Goal: Navigation & Orientation: Understand site structure

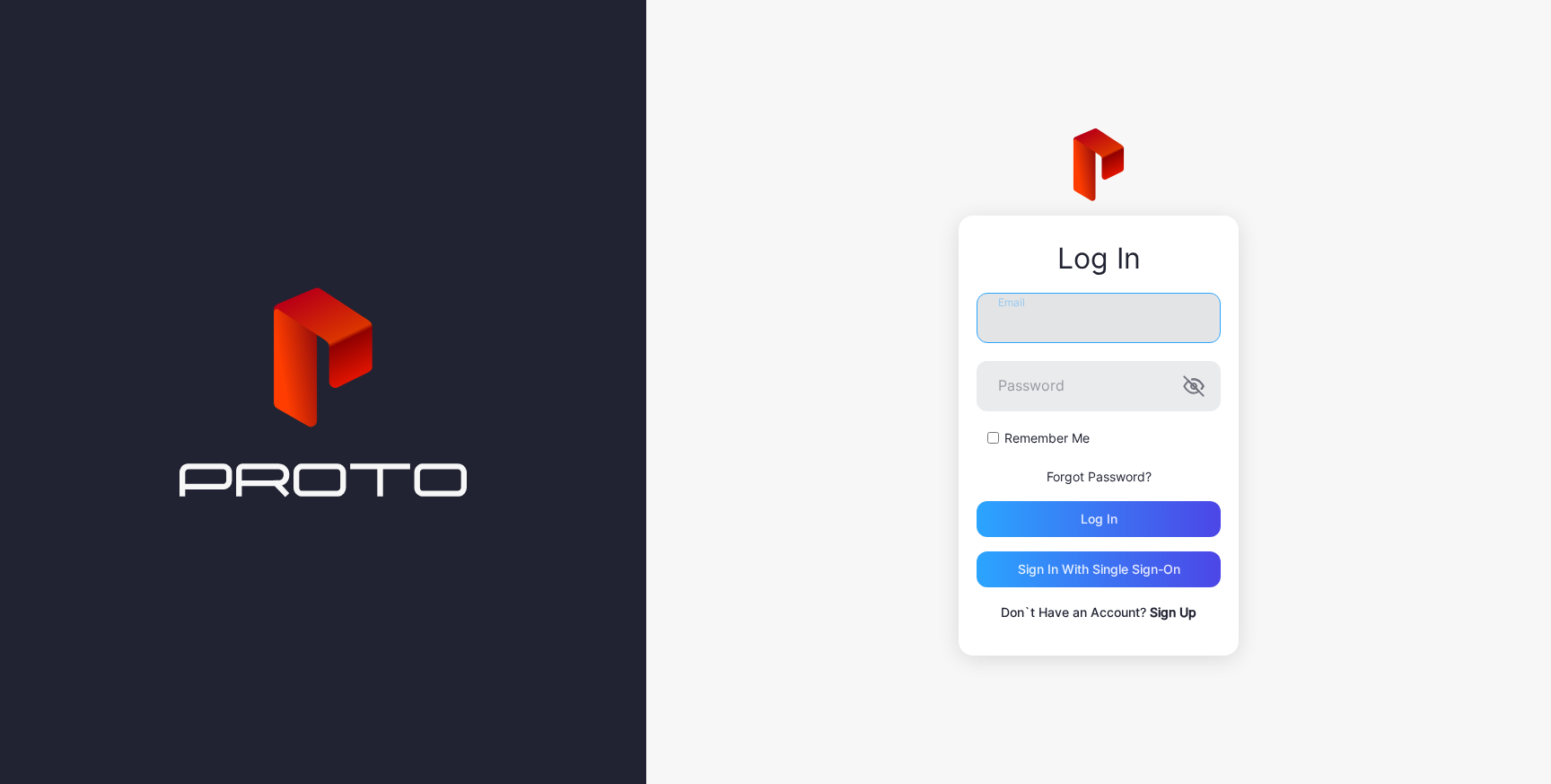
click at [1020, 330] on input "Email" at bounding box center [1099, 317] width 244 height 50
type input "**********"
click at [1192, 386] on icon "button" at bounding box center [1191, 387] width 14 height 11
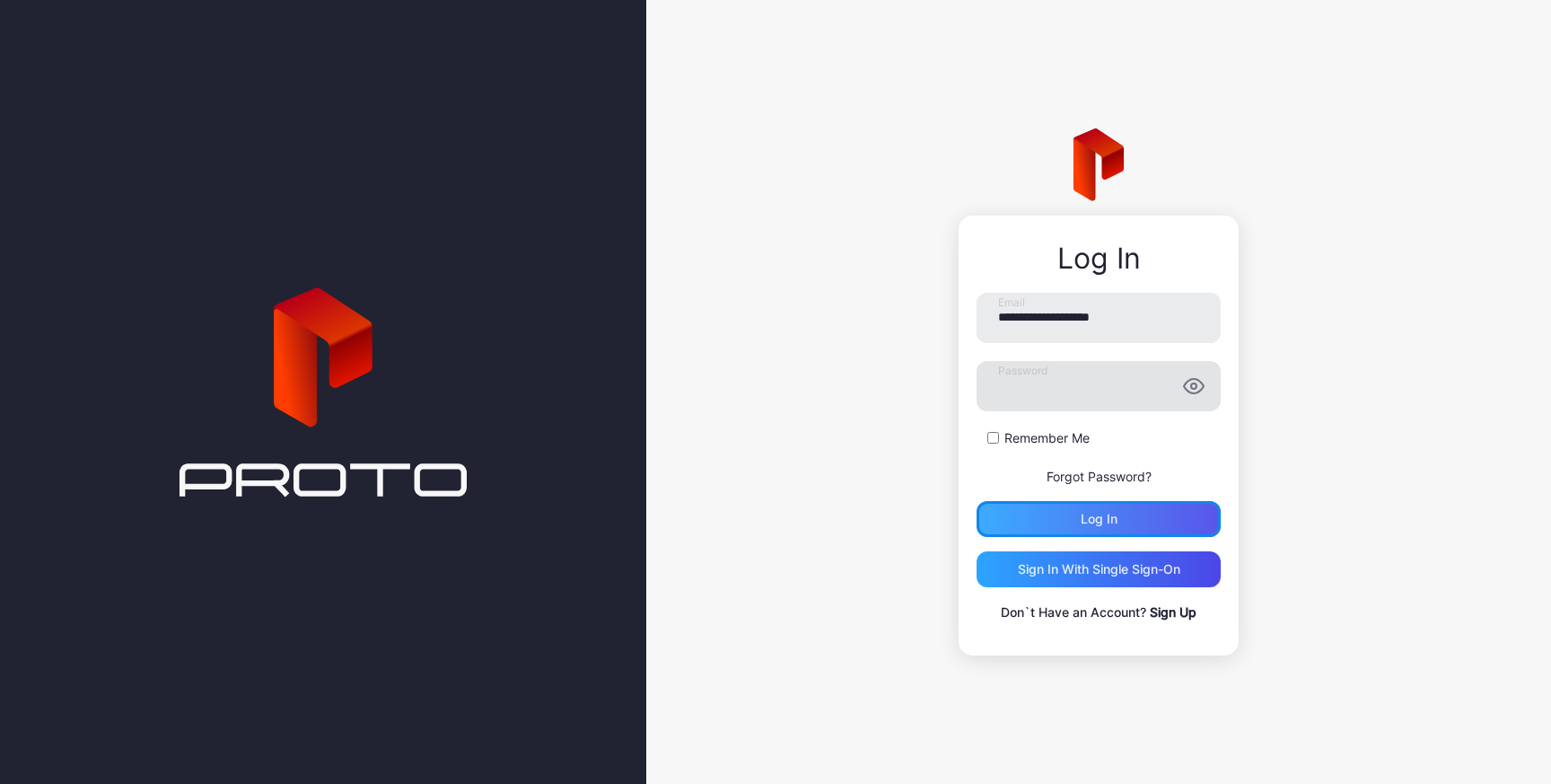
click at [1068, 520] on div "Log in" at bounding box center [1099, 519] width 244 height 36
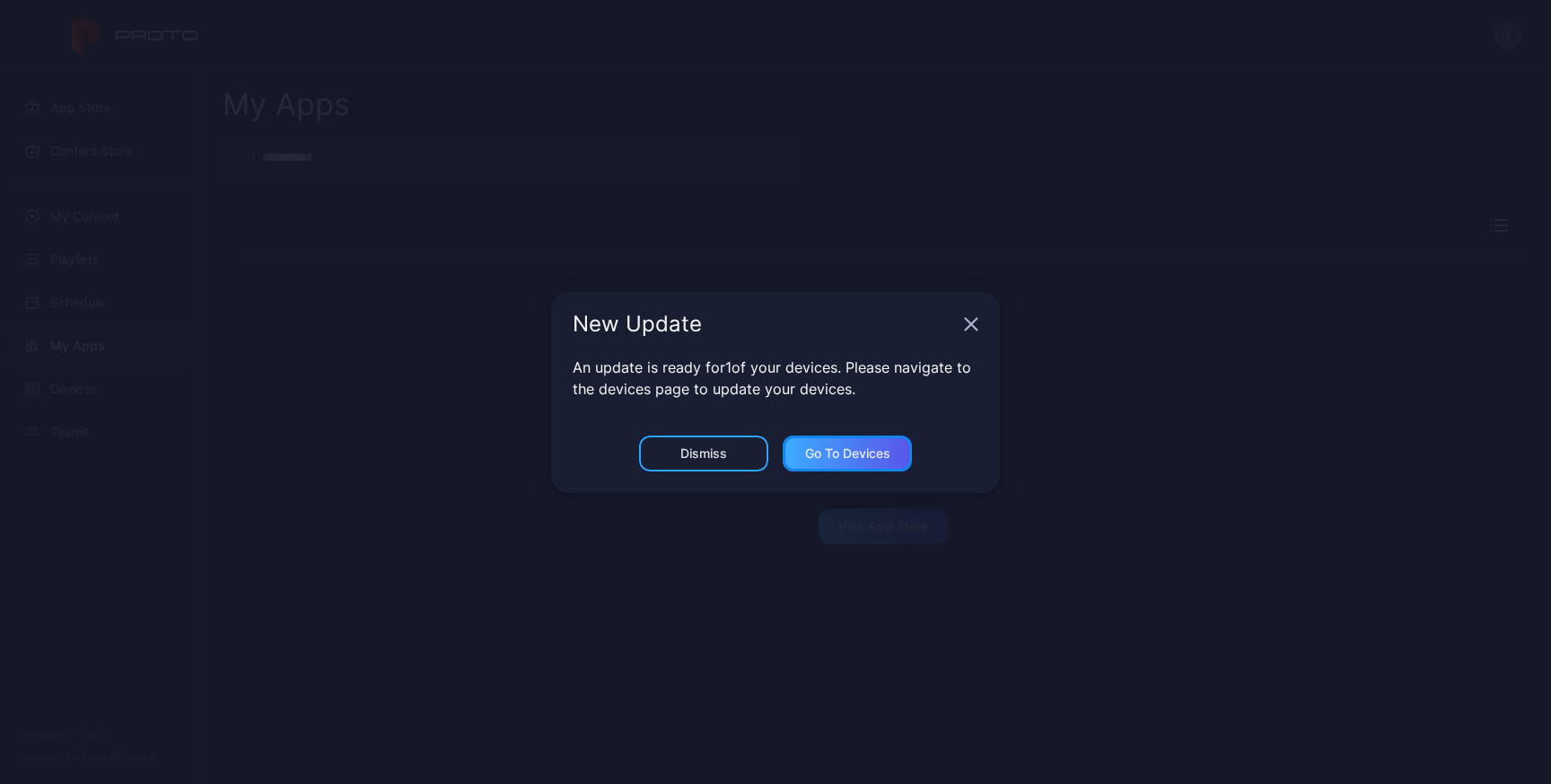
click at [818, 450] on div "Go to devices" at bounding box center [848, 453] width 85 height 14
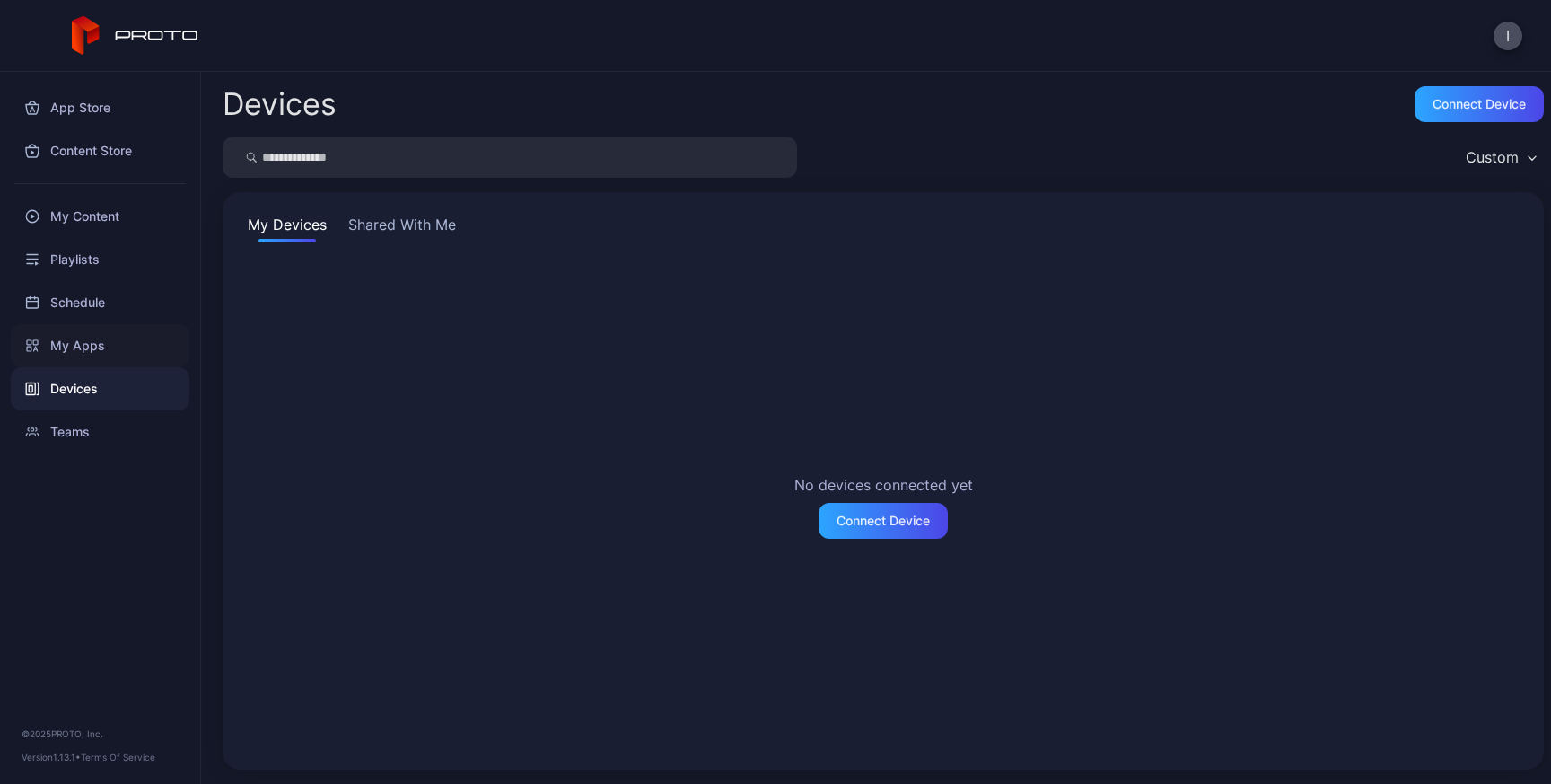
click at [80, 345] on div "My Apps" at bounding box center [99, 346] width 179 height 44
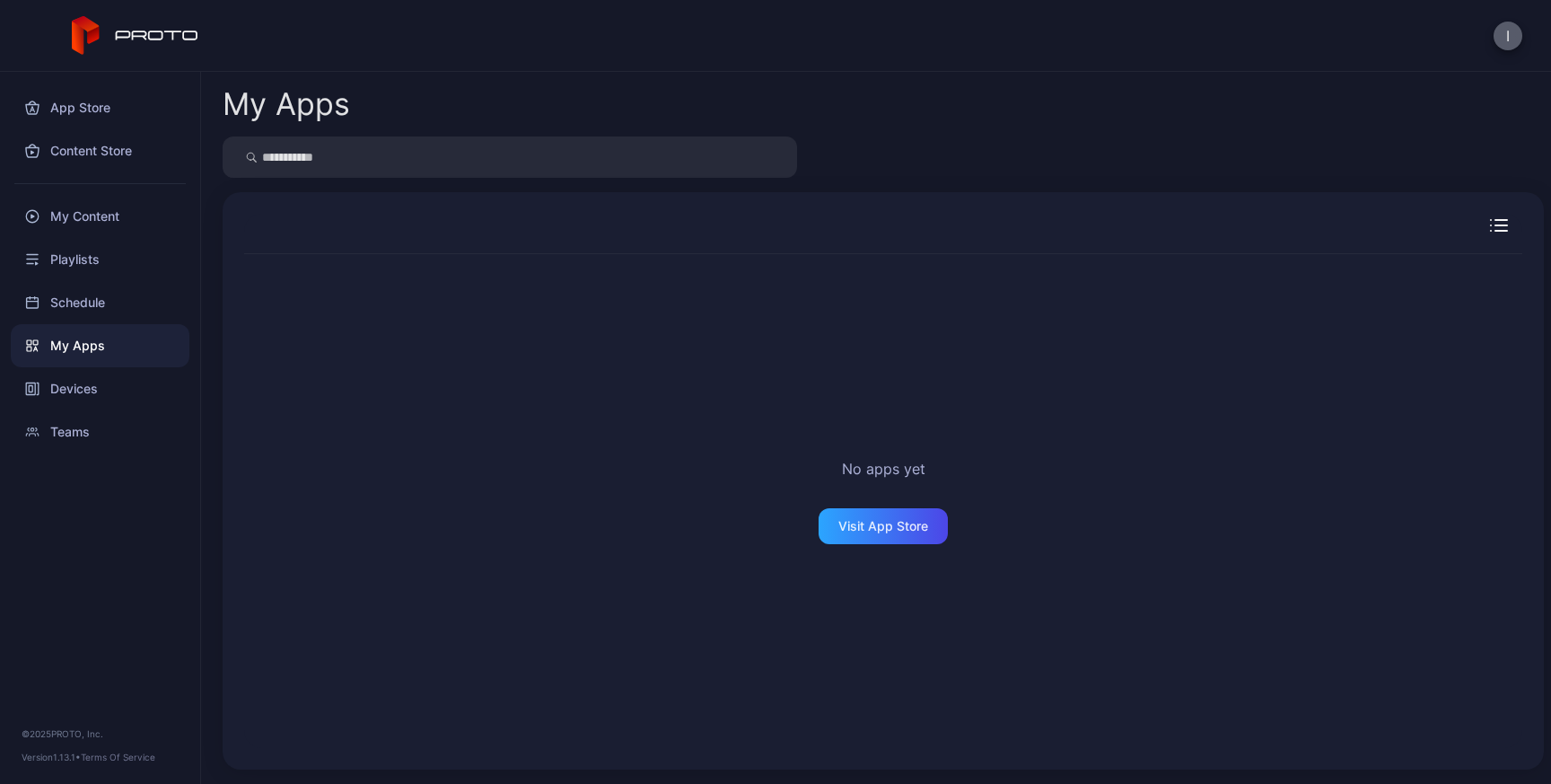
click at [1513, 43] on button "I" at bounding box center [1508, 36] width 28 height 28
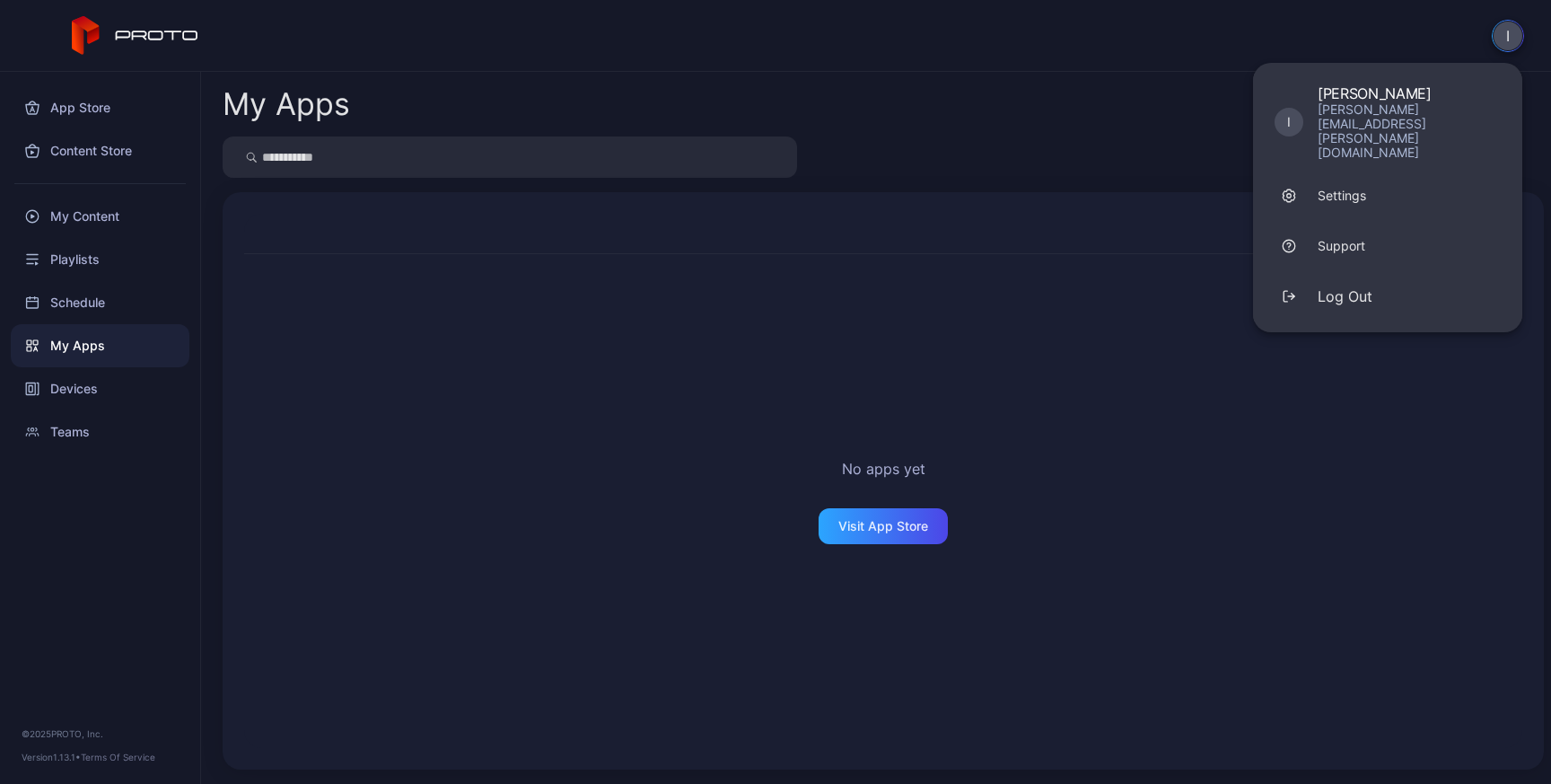
click at [1509, 41] on button "I" at bounding box center [1508, 36] width 32 height 32
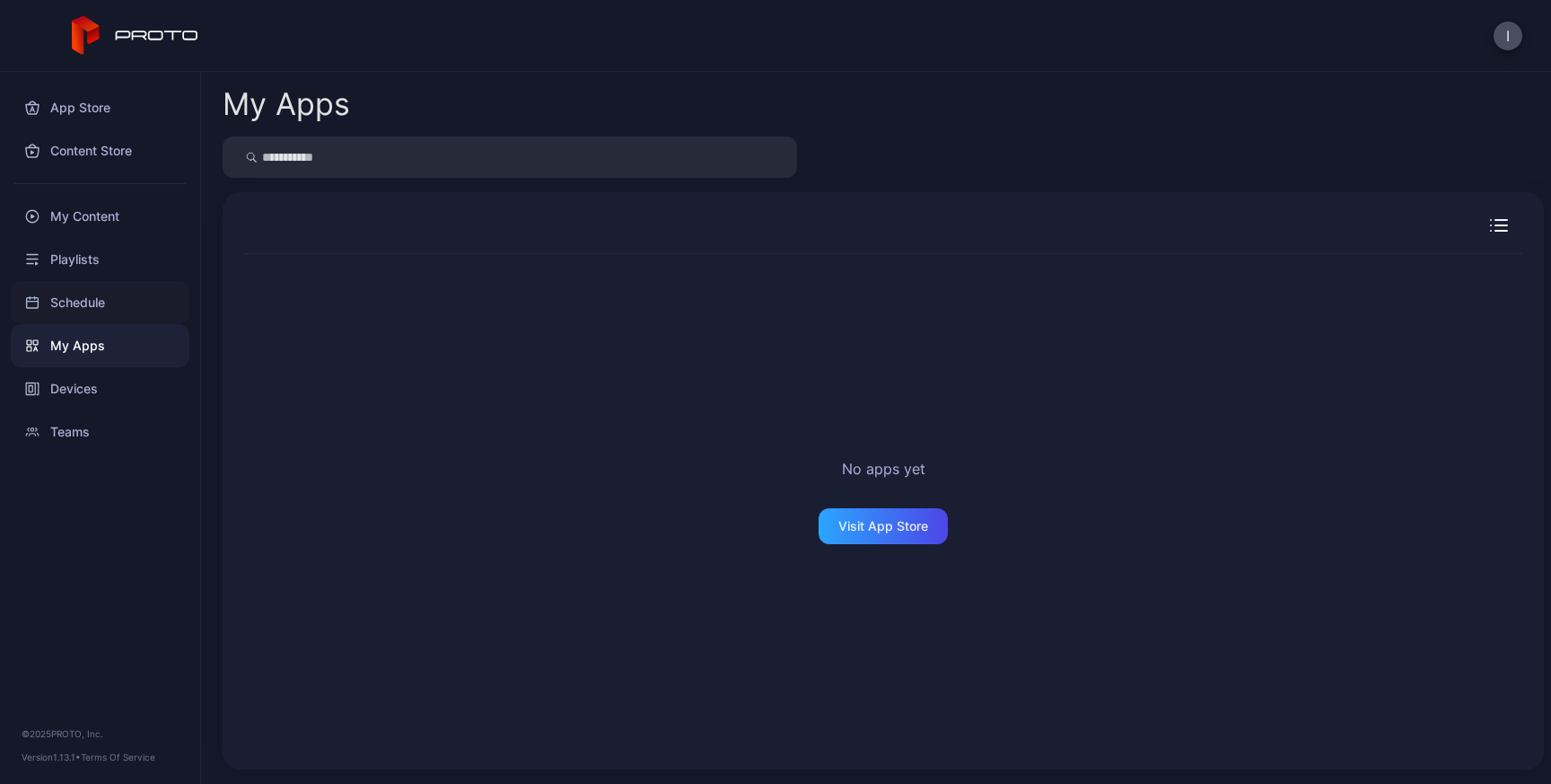
click at [78, 293] on div "Schedule" at bounding box center [99, 303] width 179 height 44
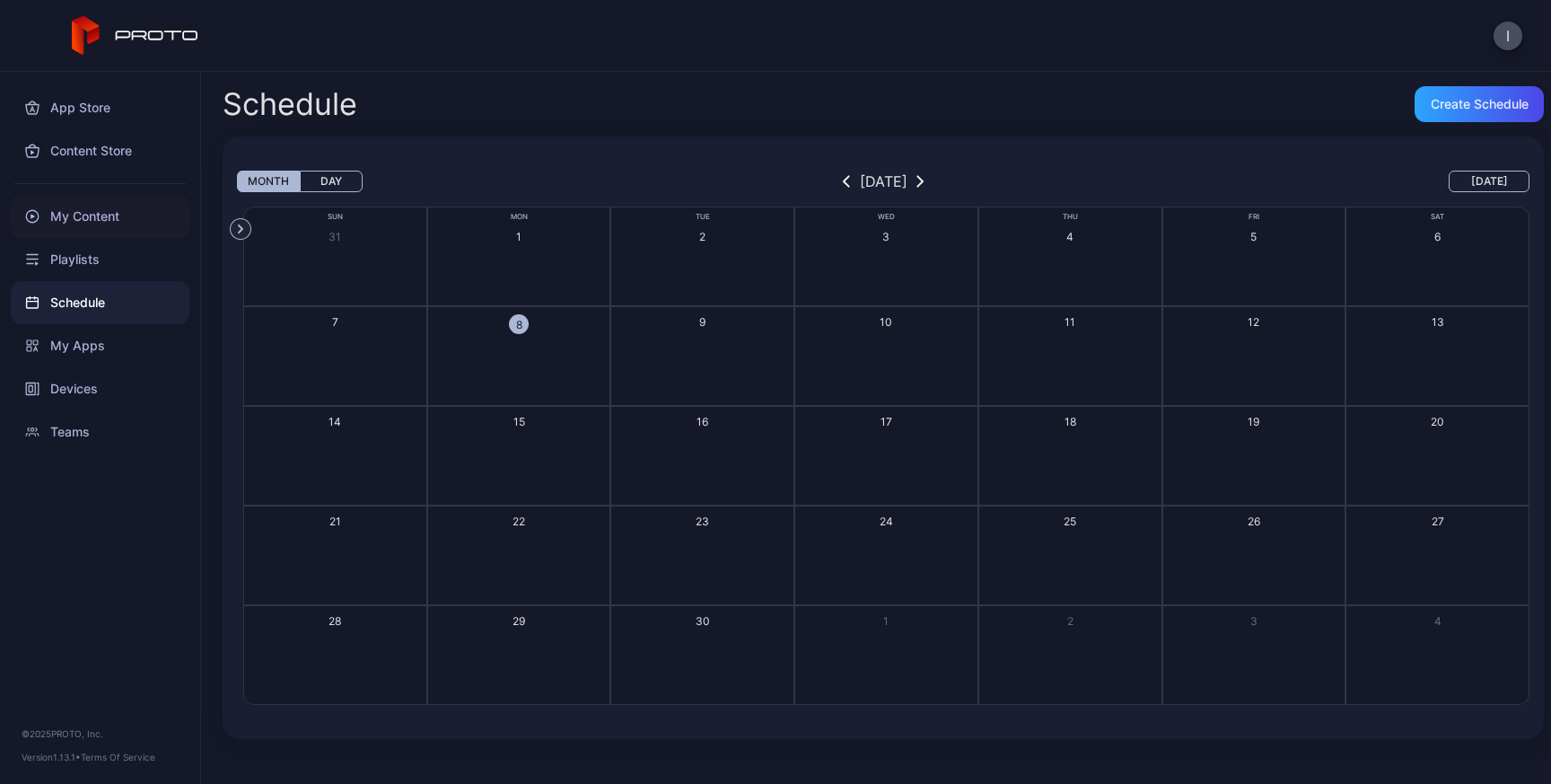
click at [72, 220] on div "My Content" at bounding box center [99, 217] width 179 height 44
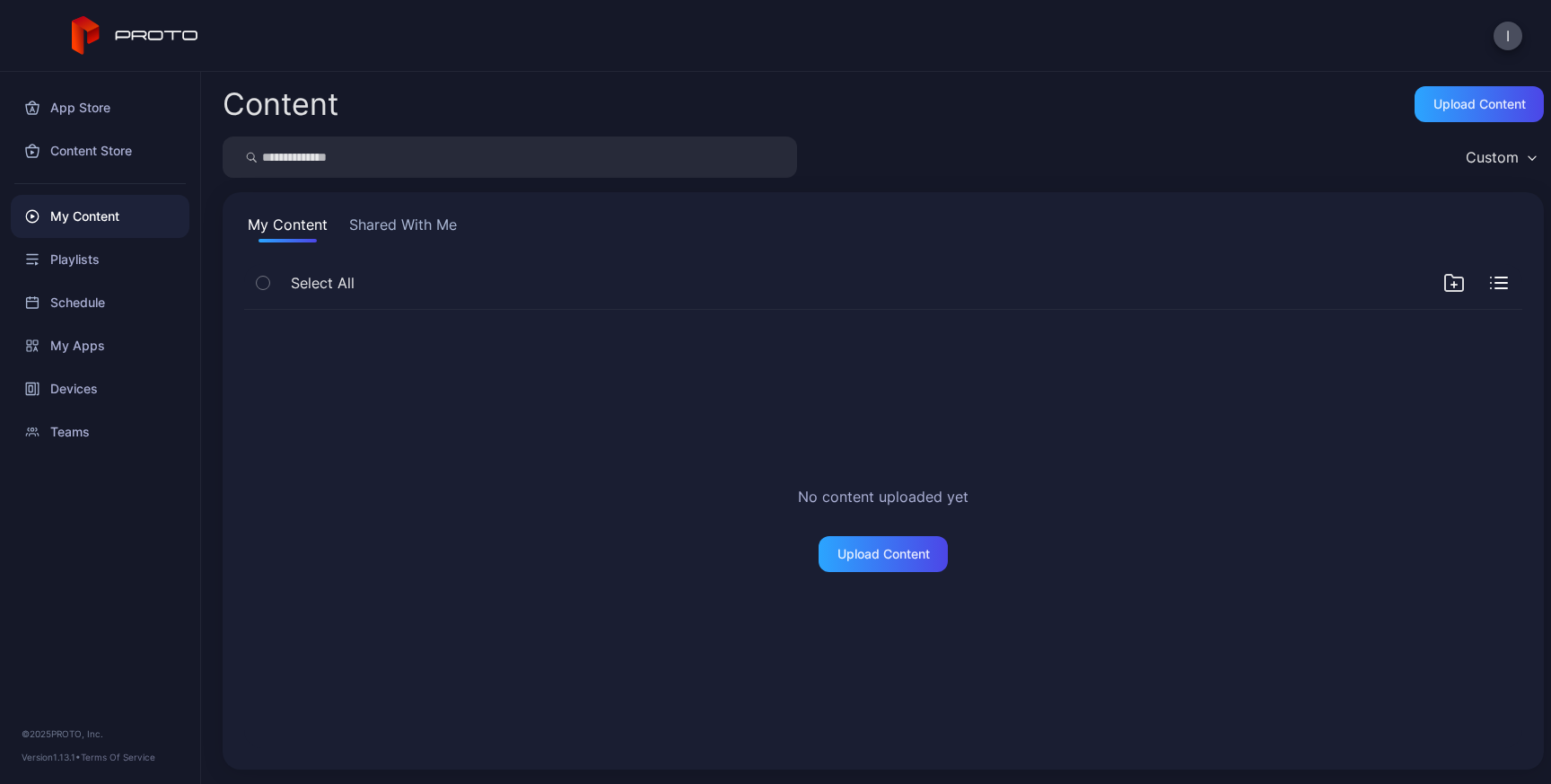
click at [392, 226] on button "Shared With Me" at bounding box center [403, 228] width 115 height 28
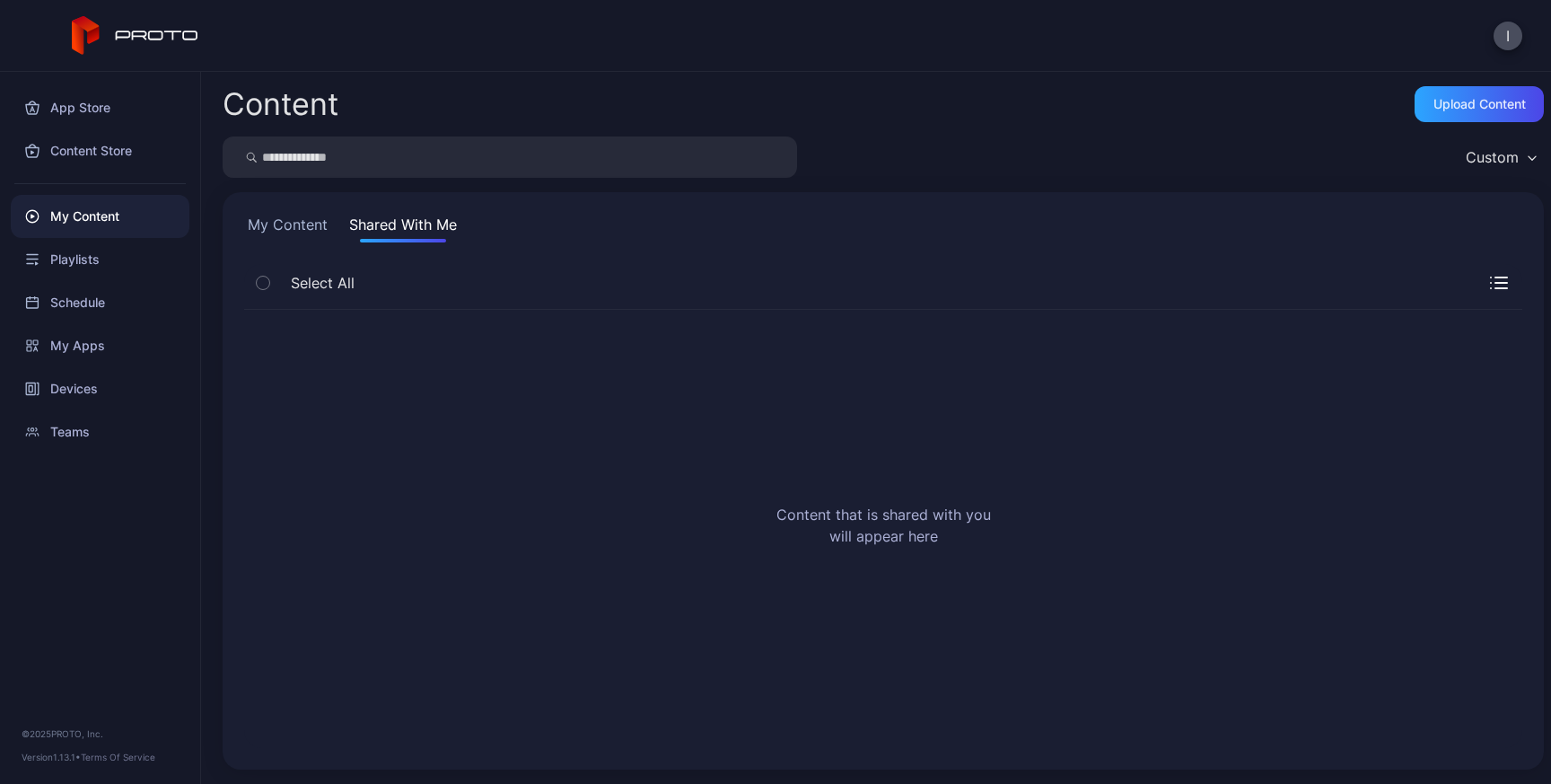
click at [306, 225] on button "My Content" at bounding box center [288, 228] width 87 height 28
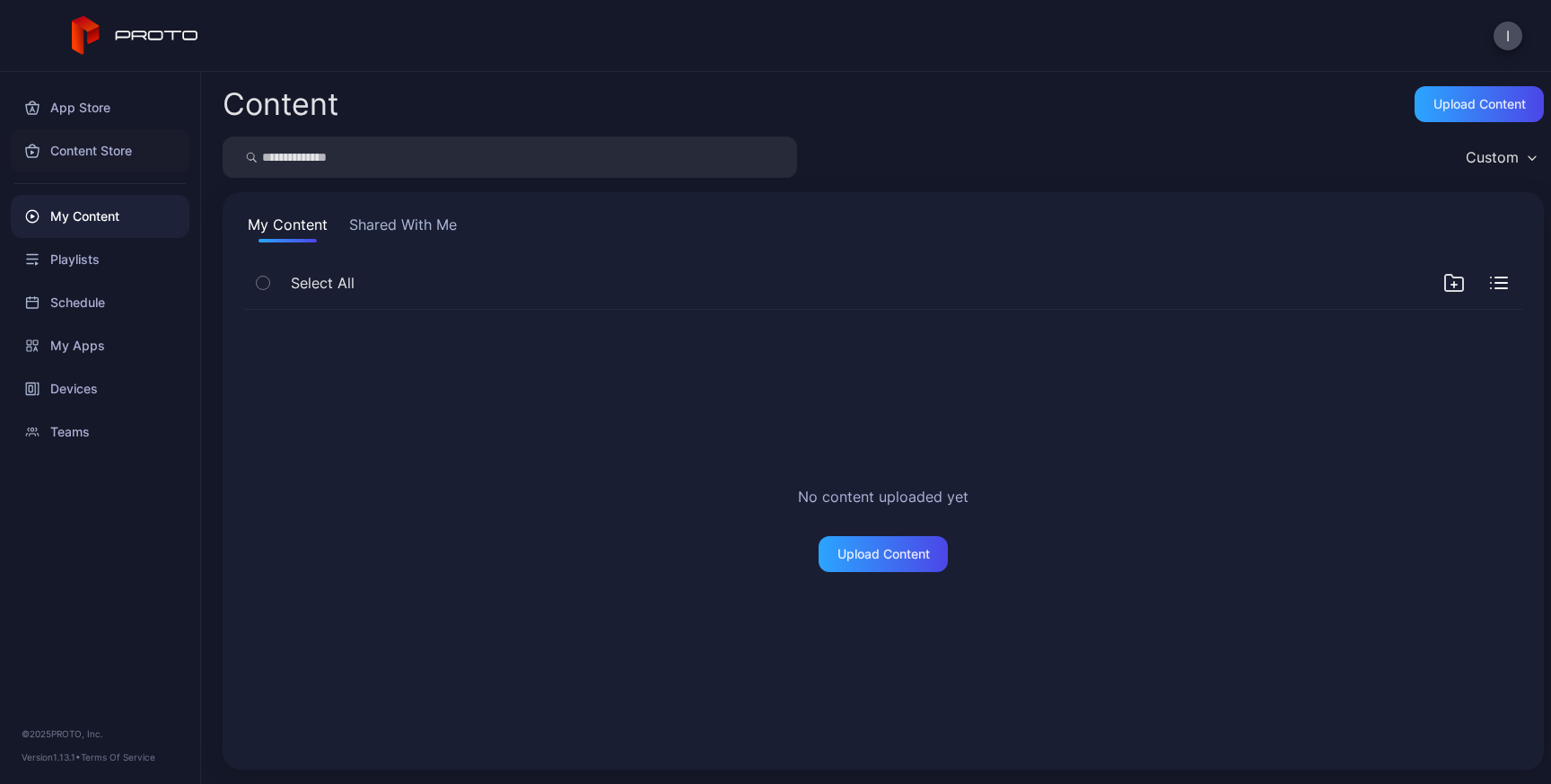
click at [92, 150] on div "Content Store" at bounding box center [99, 151] width 179 height 44
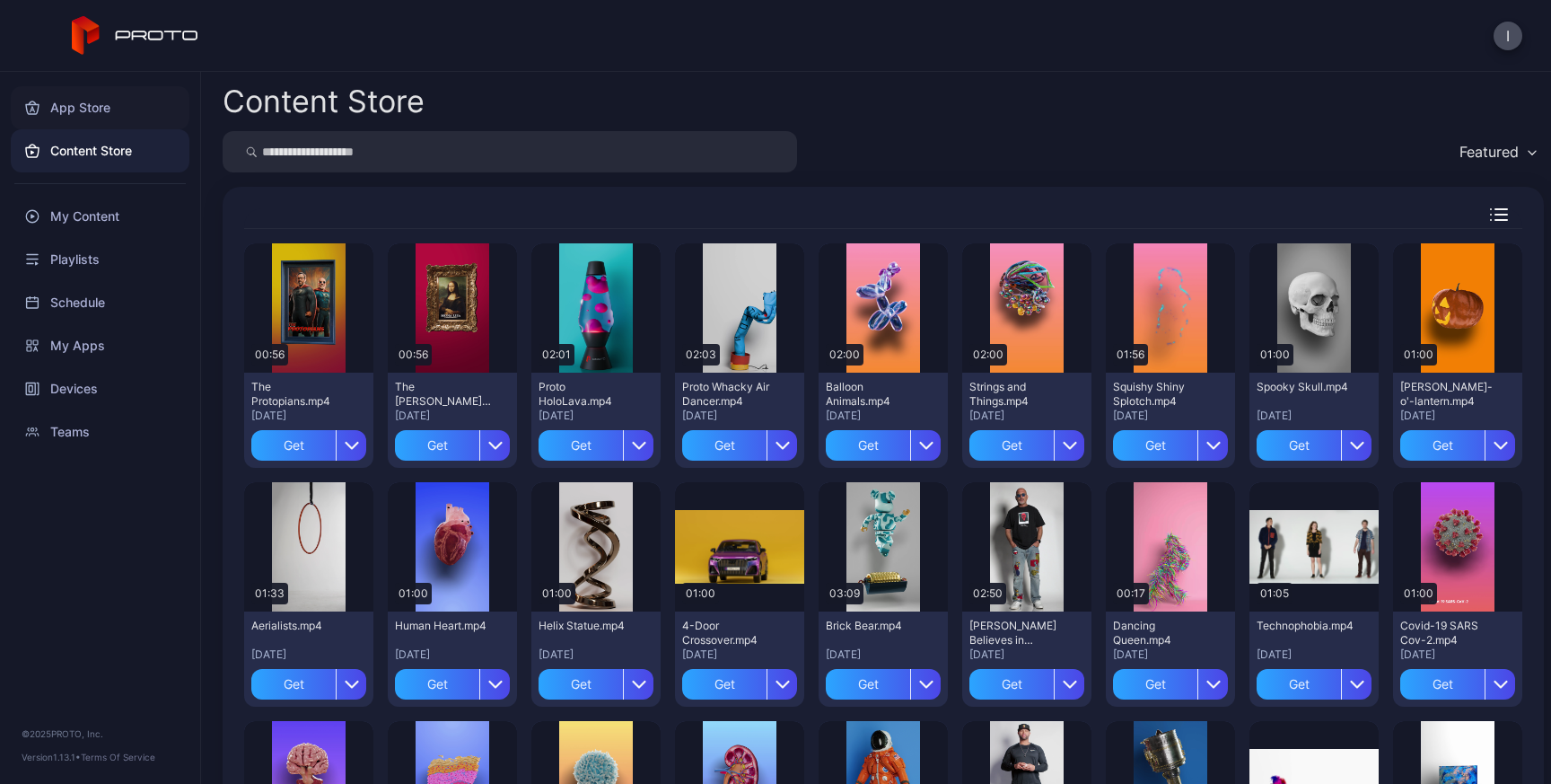
click at [115, 103] on div "App Store" at bounding box center [99, 108] width 179 height 44
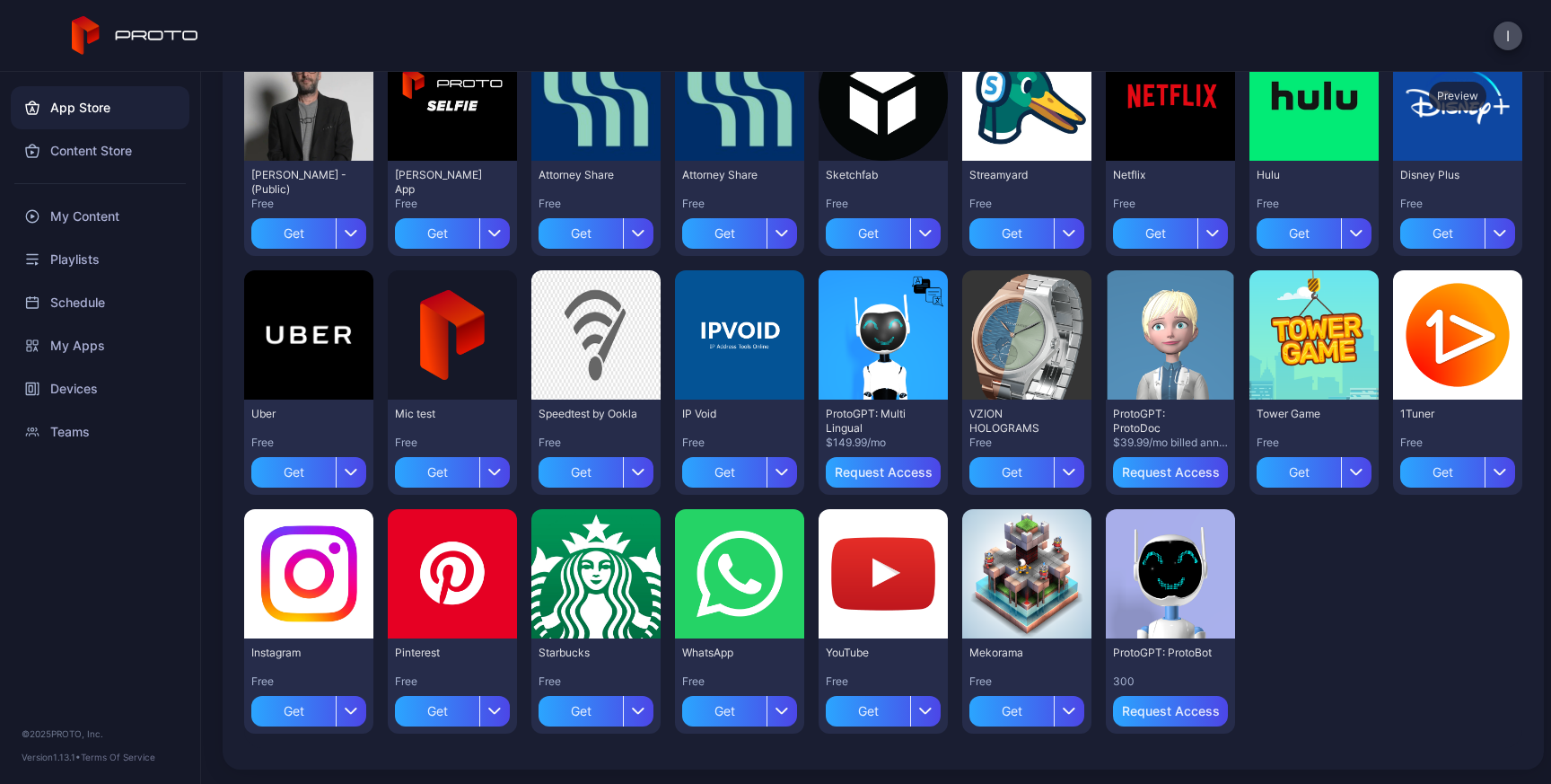
scroll to position [471, 0]
click at [66, 214] on div "My Content" at bounding box center [99, 217] width 179 height 44
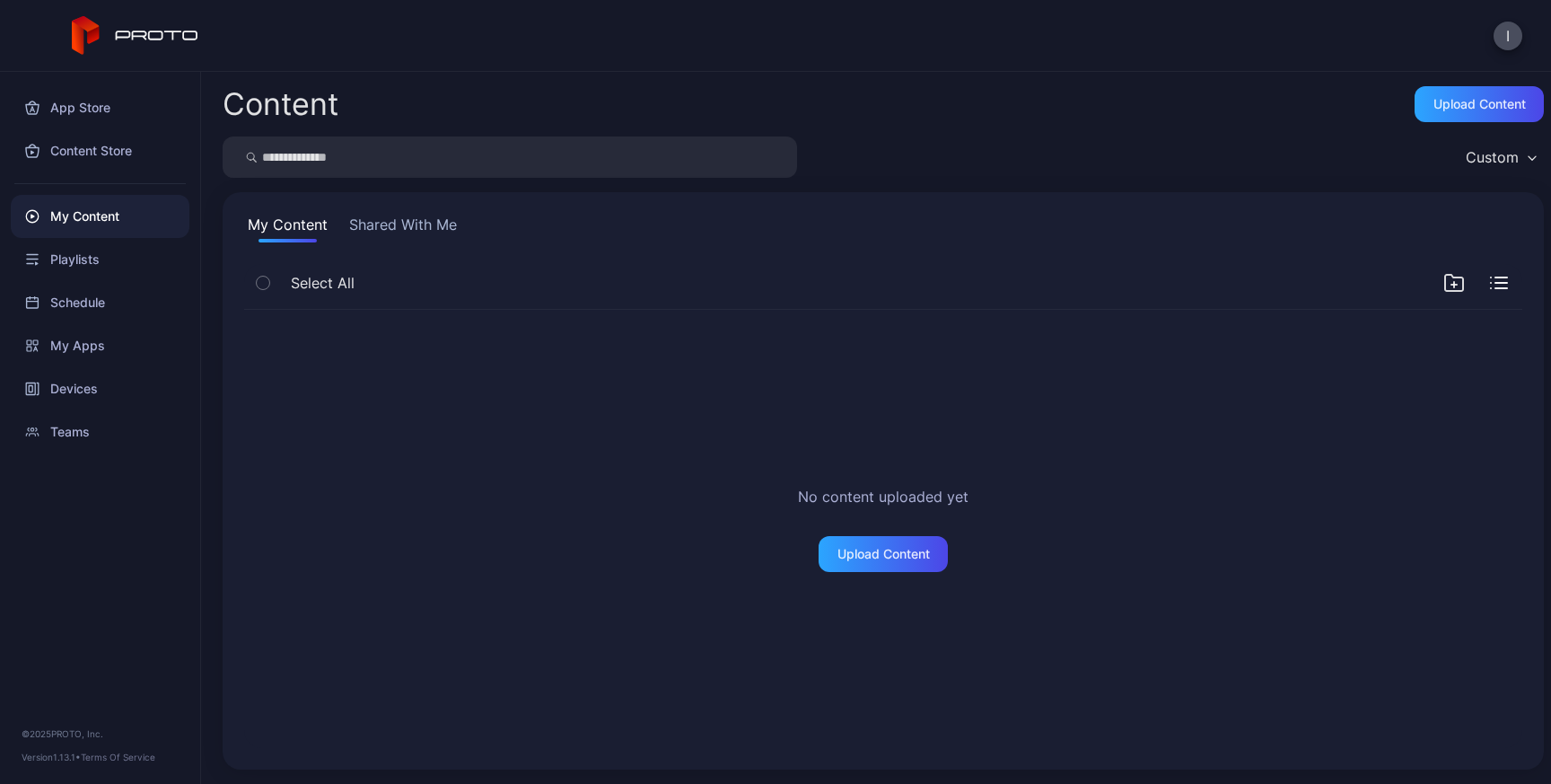
click at [395, 225] on button "Shared With Me" at bounding box center [403, 228] width 115 height 28
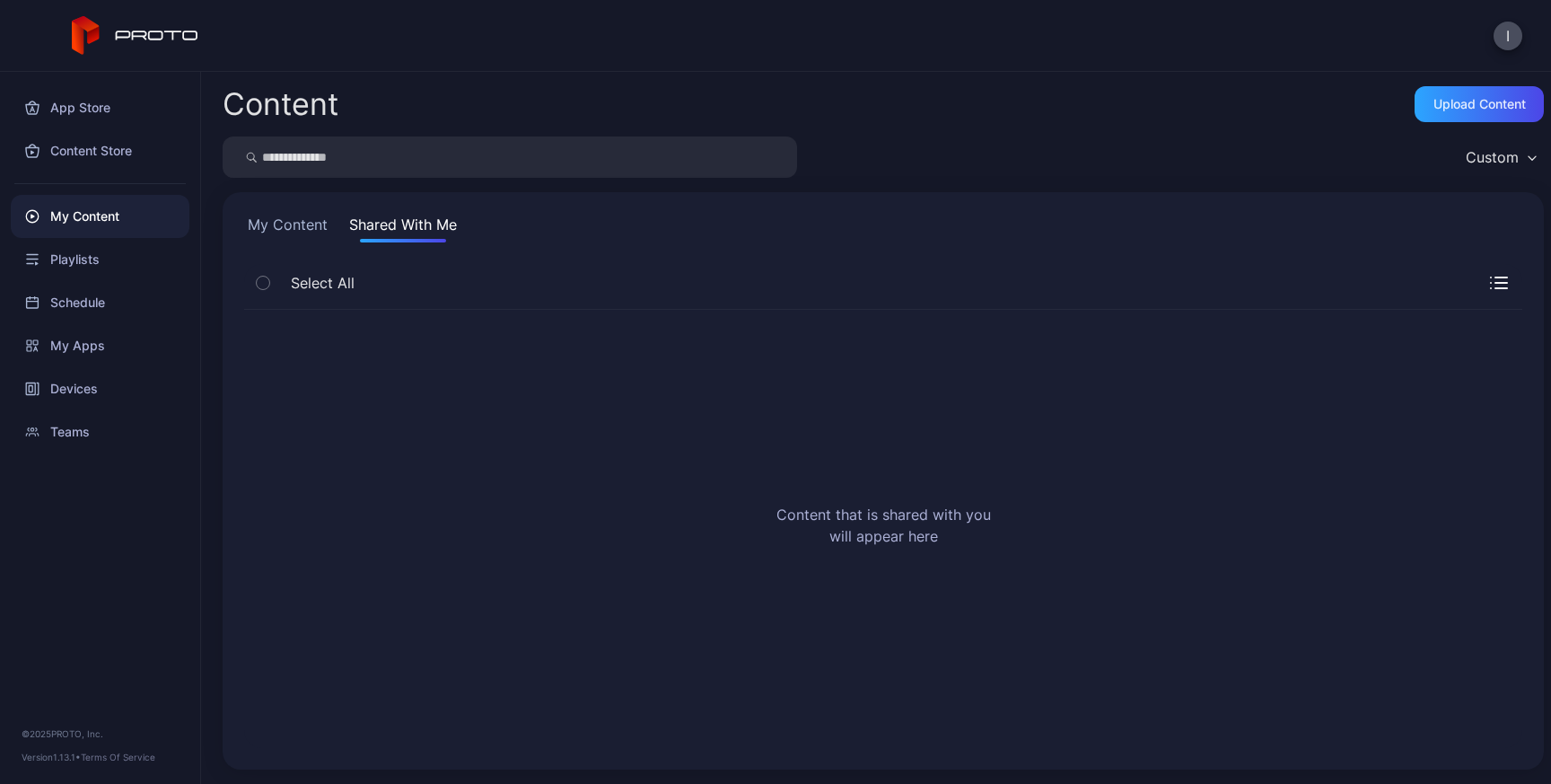
click at [286, 223] on button "My Content" at bounding box center [288, 228] width 87 height 28
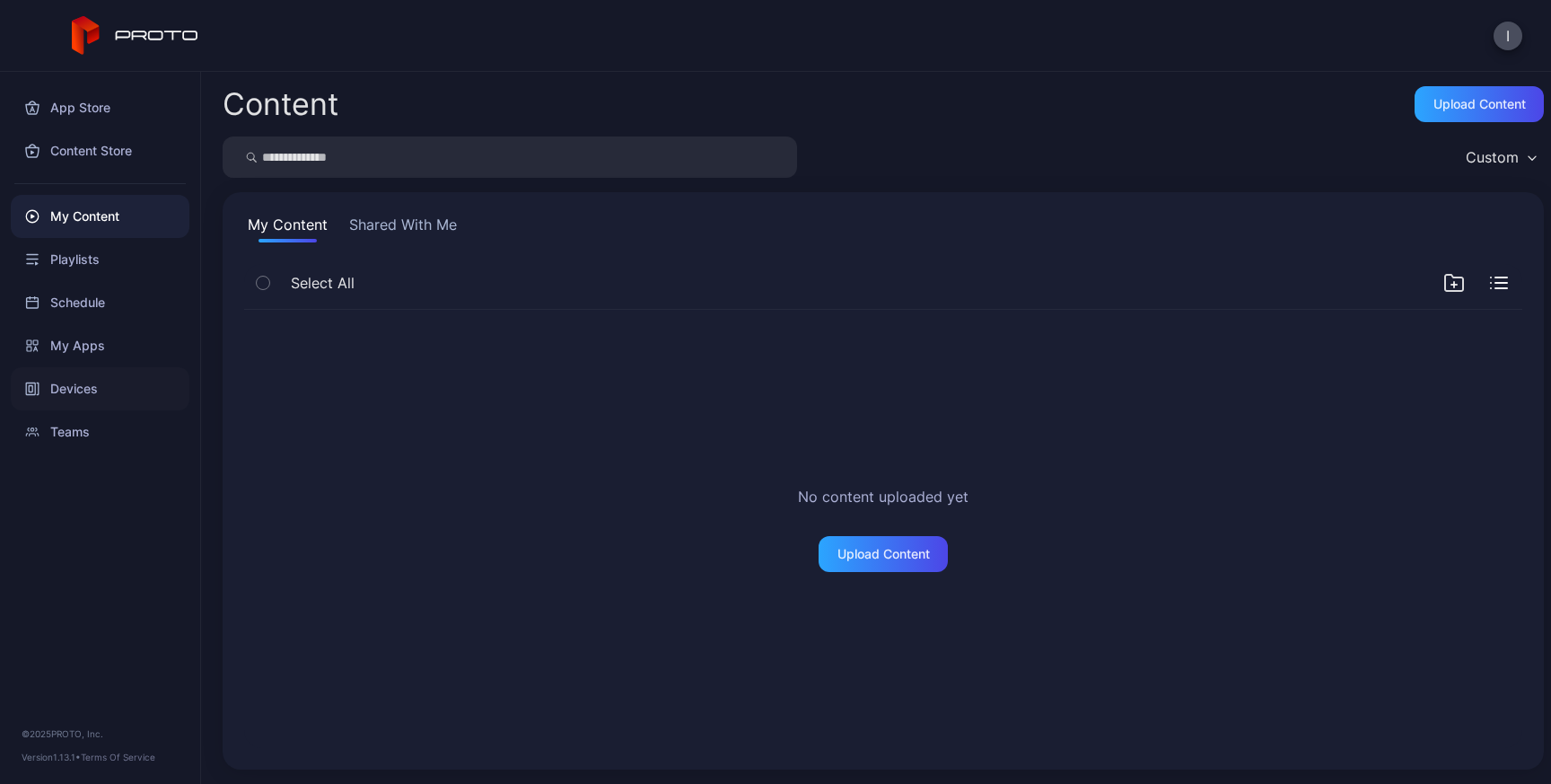
click at [78, 396] on div "Devices" at bounding box center [99, 389] width 179 height 44
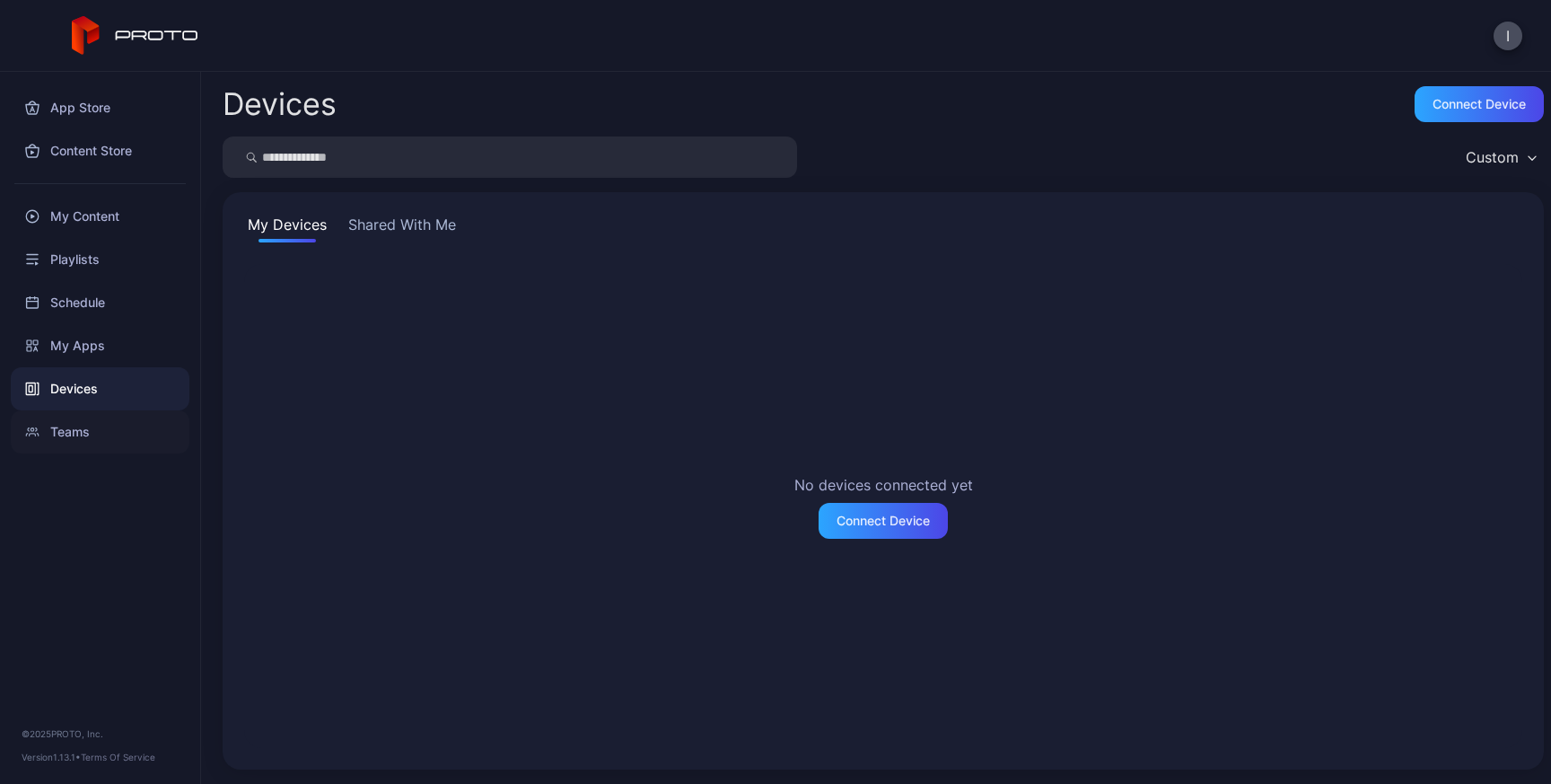
click at [71, 433] on div "Teams" at bounding box center [99, 432] width 179 height 44
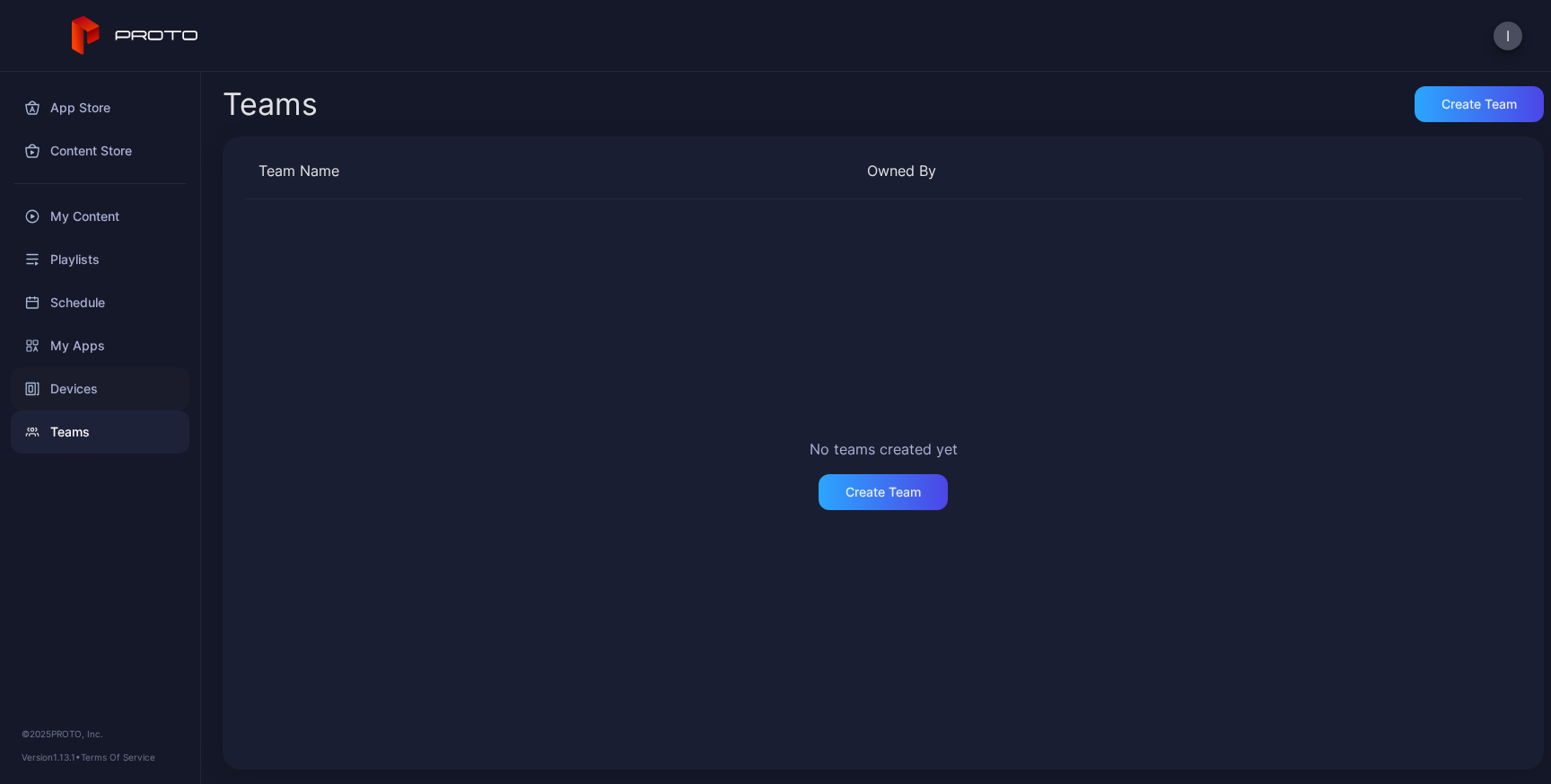
click at [76, 392] on div "Devices" at bounding box center [99, 389] width 179 height 44
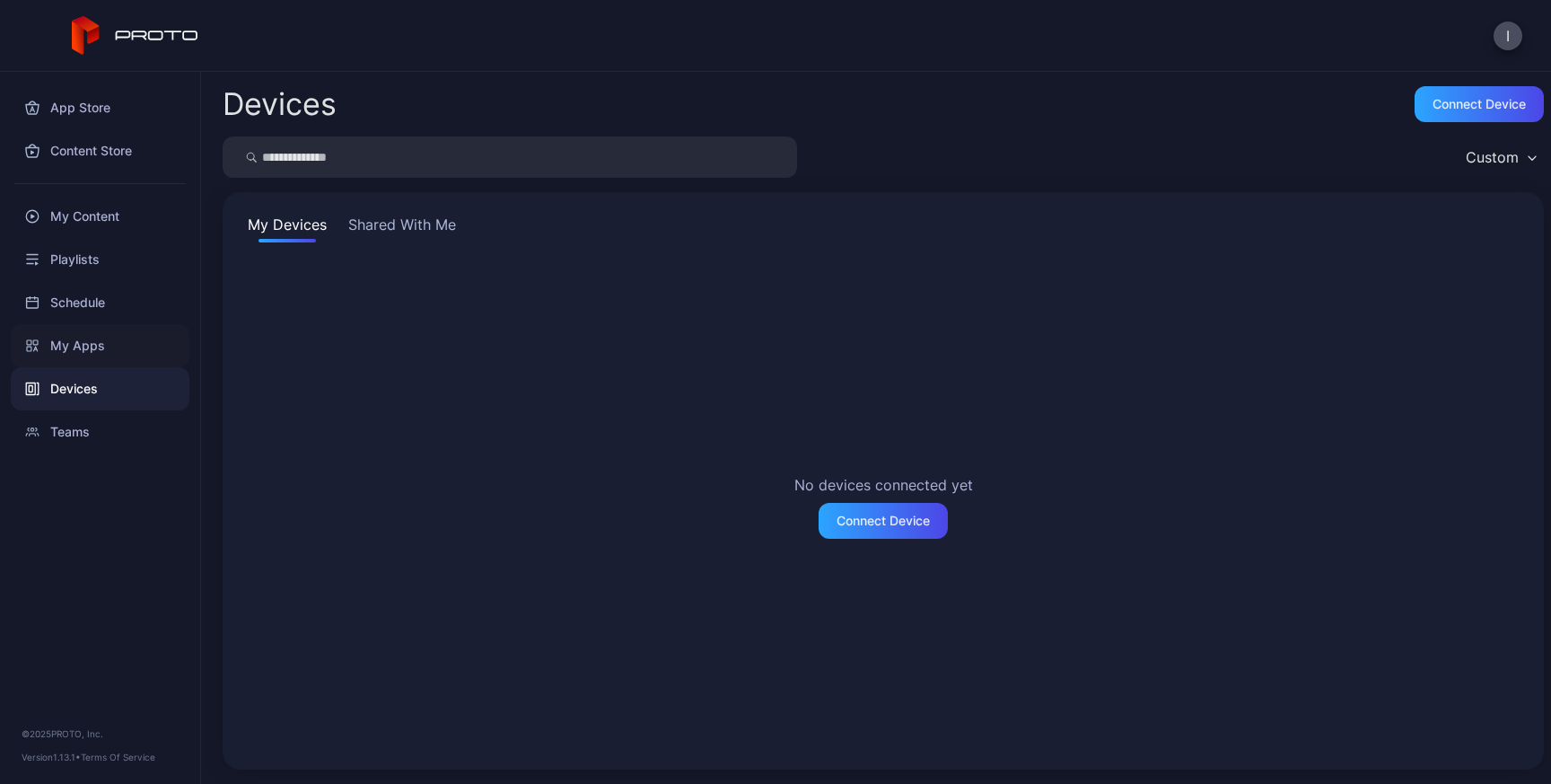
click at [81, 342] on div "My Apps" at bounding box center [99, 346] width 179 height 44
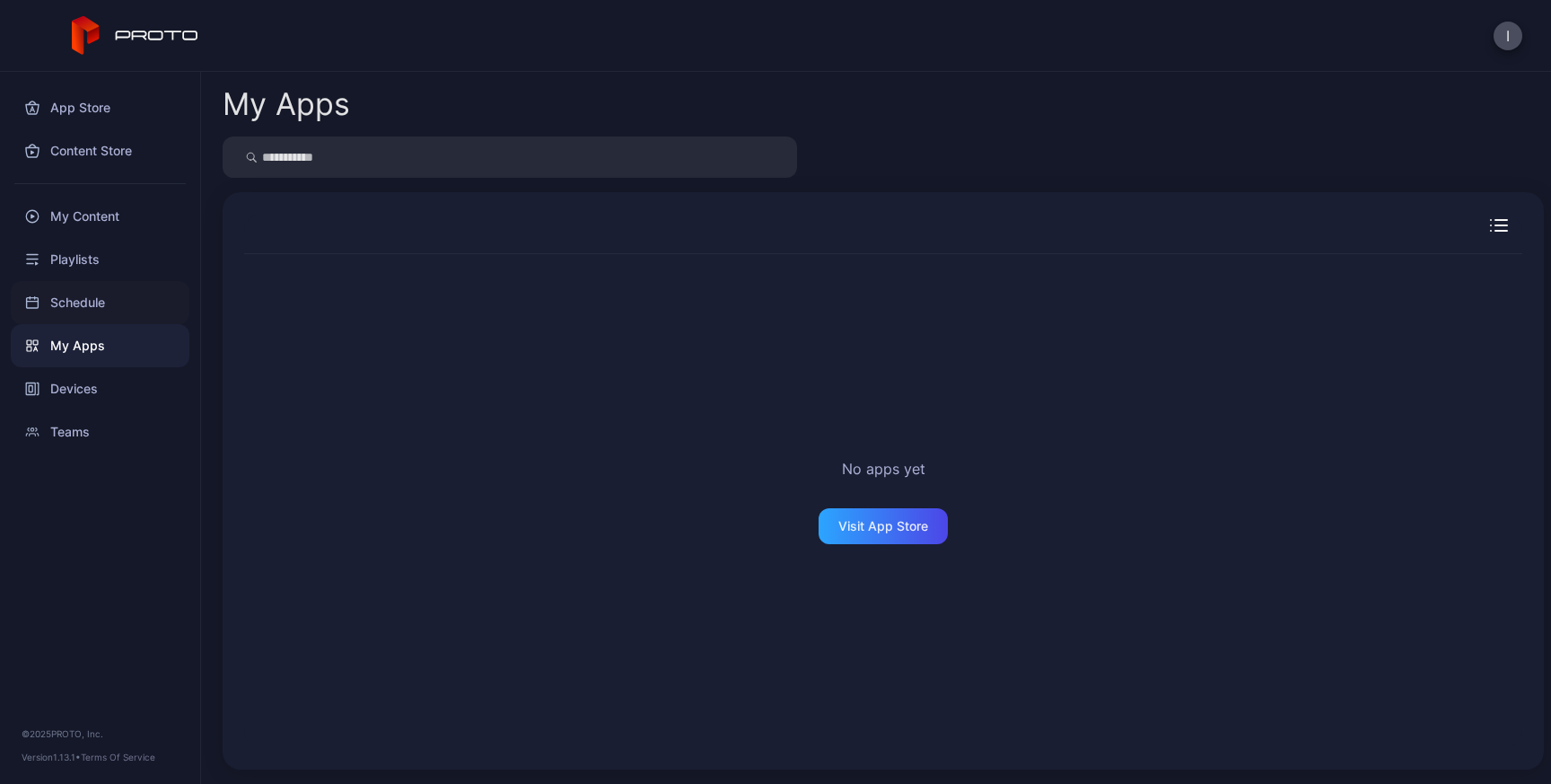
click at [69, 296] on div "Schedule" at bounding box center [99, 303] width 179 height 44
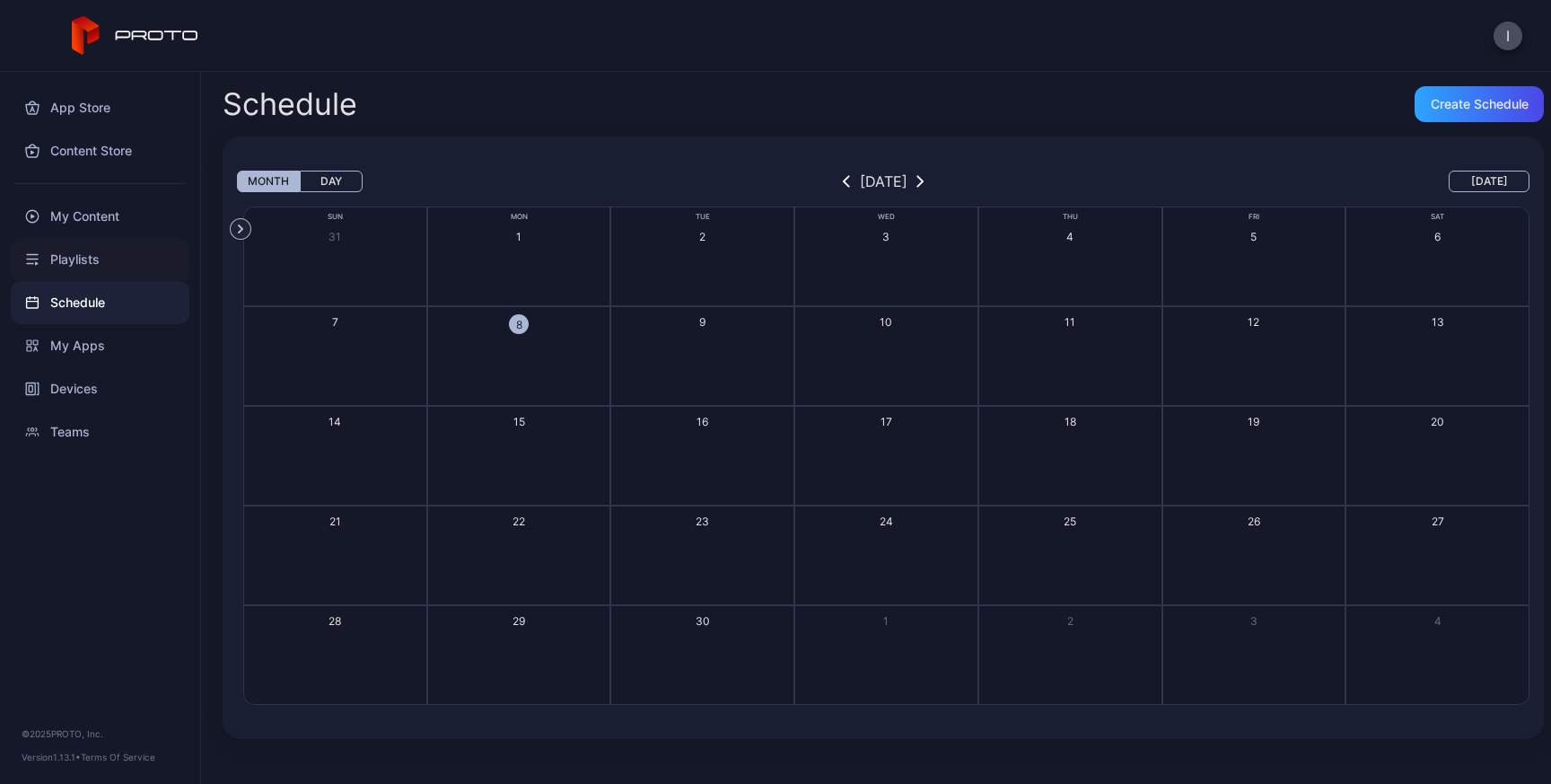
click at [68, 260] on div "Playlists" at bounding box center [99, 260] width 179 height 44
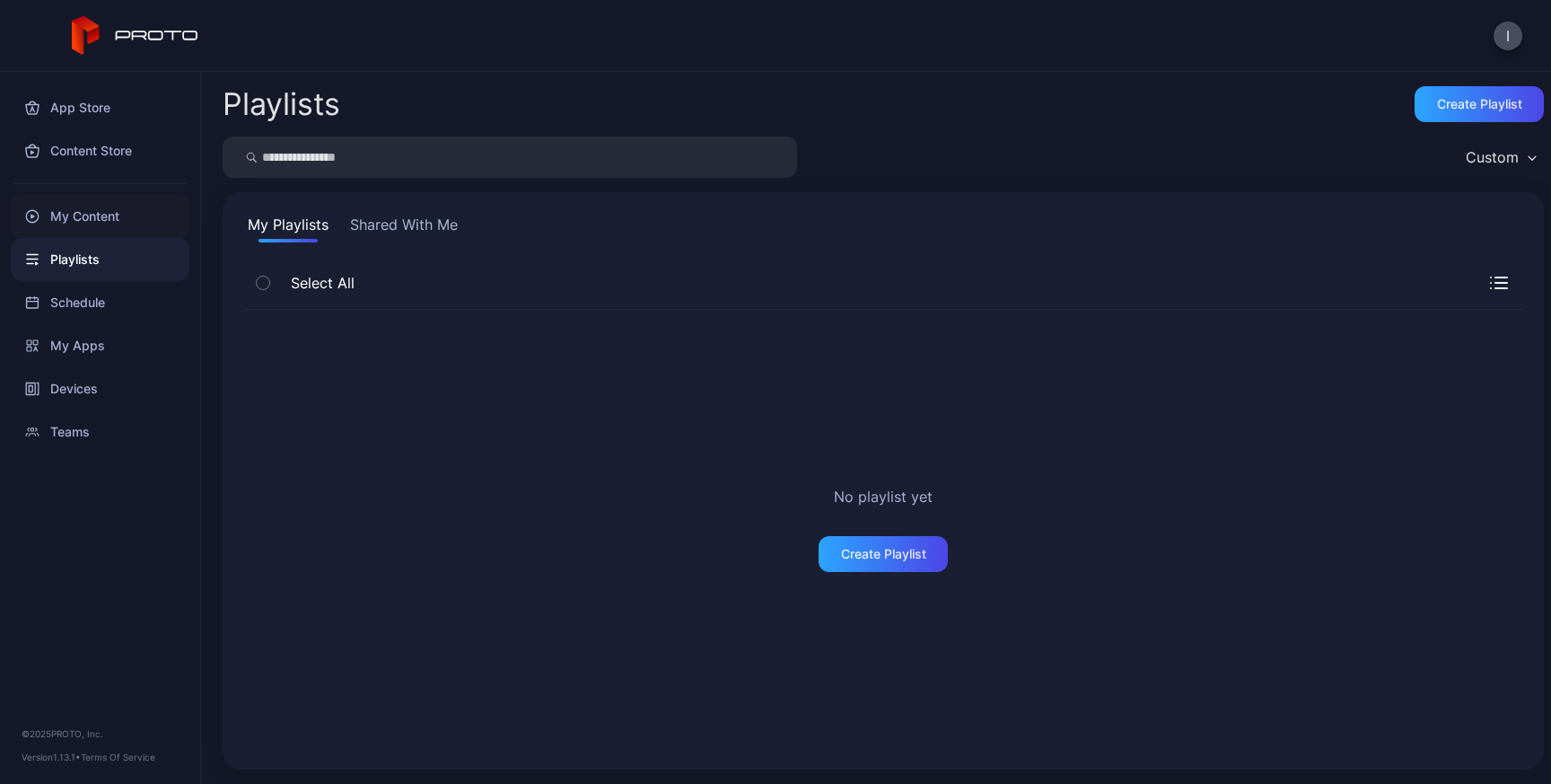
click at [68, 222] on div "My Content" at bounding box center [99, 217] width 179 height 44
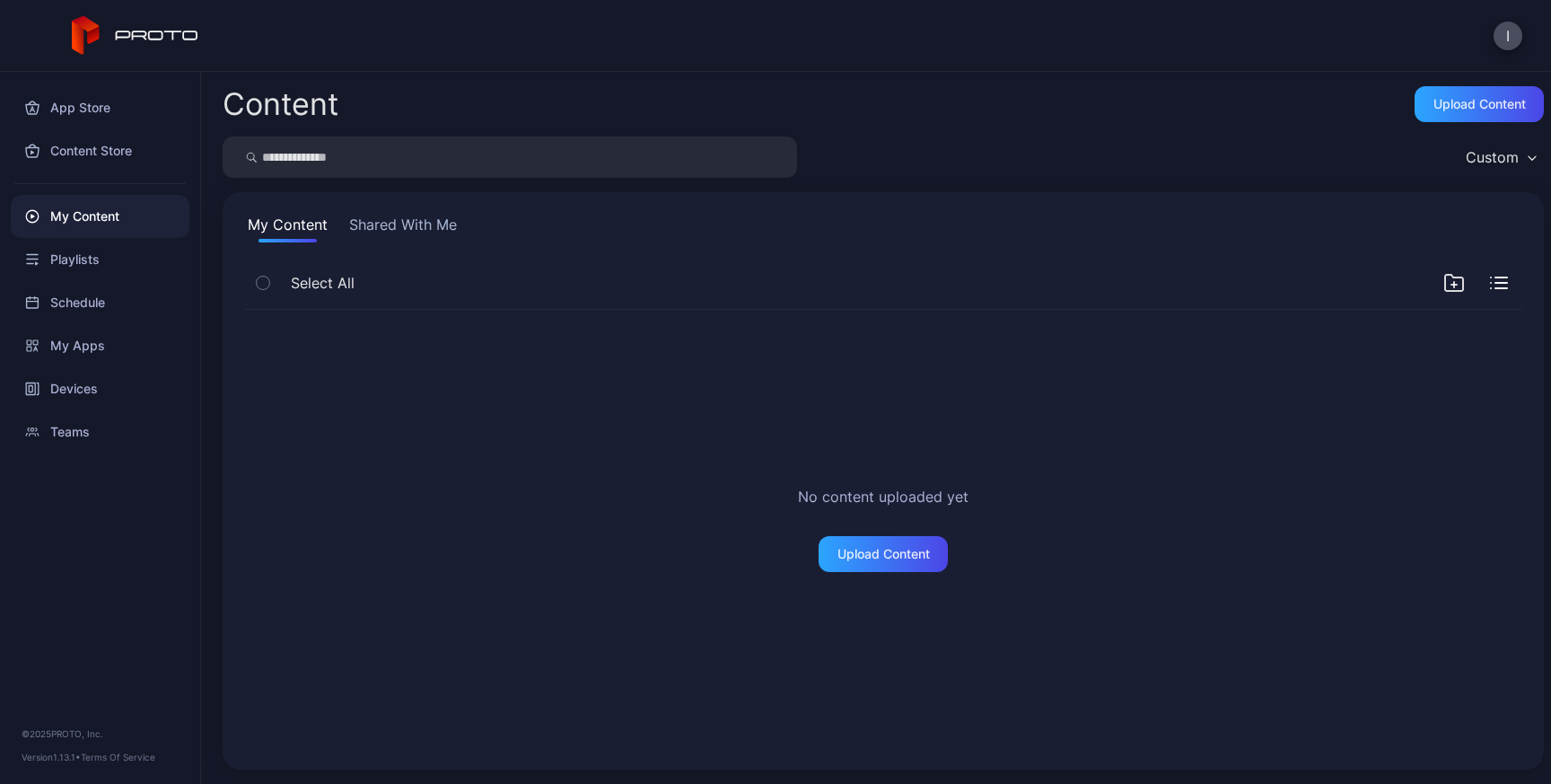
click at [384, 224] on button "Shared With Me" at bounding box center [403, 228] width 115 height 28
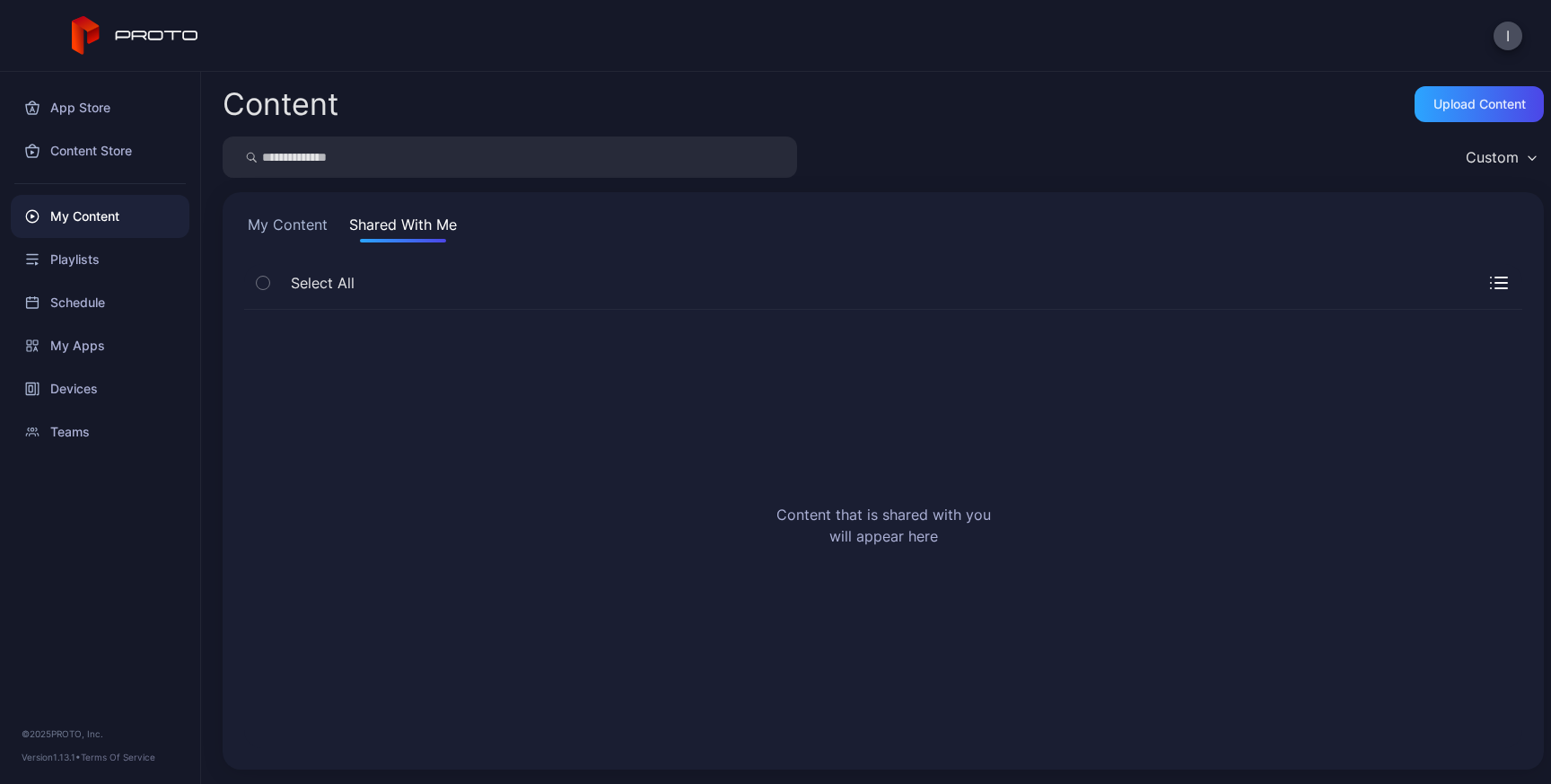
click at [263, 223] on button "My Content" at bounding box center [288, 228] width 87 height 28
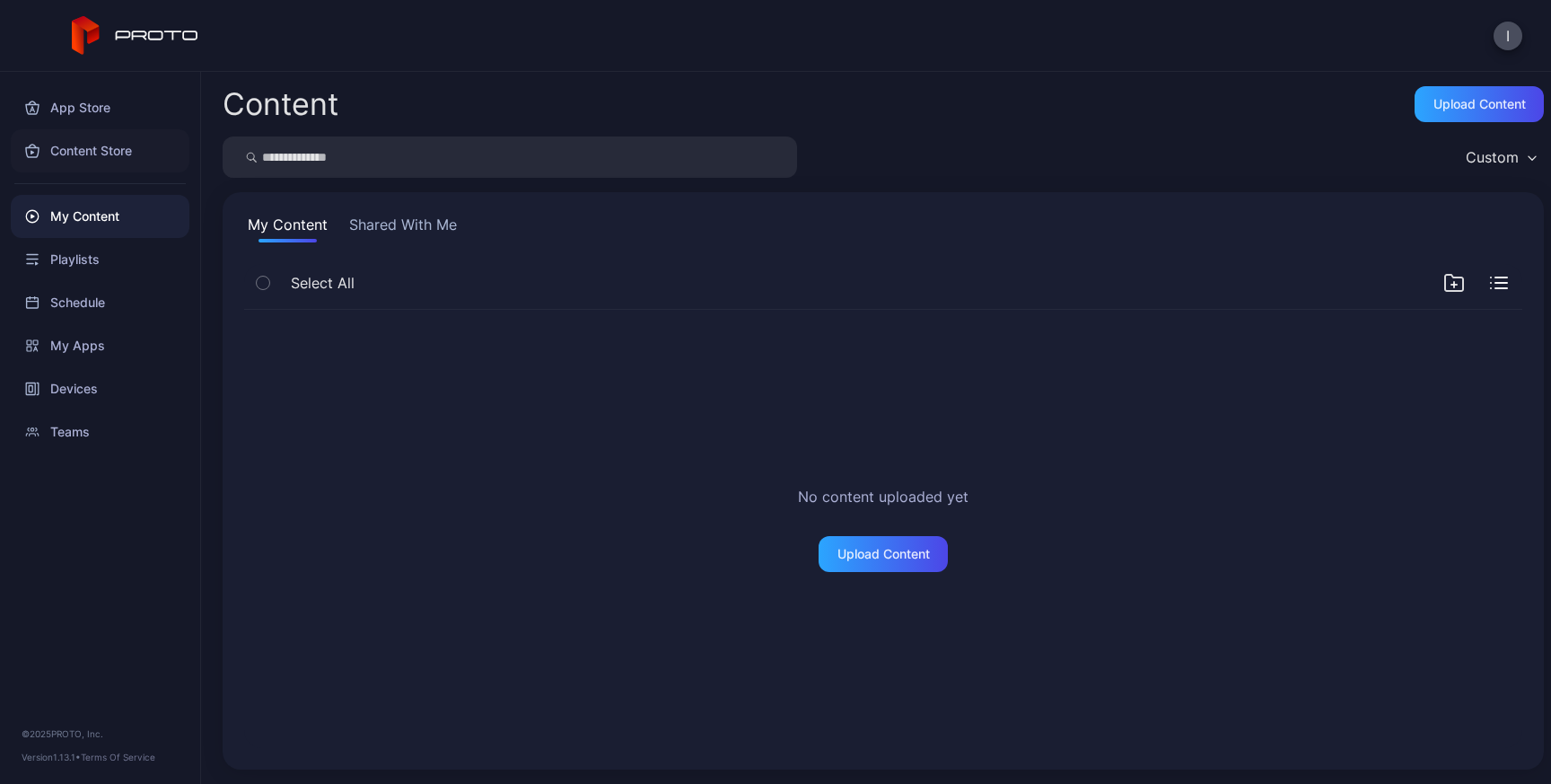
click at [89, 147] on div "Content Store" at bounding box center [99, 151] width 179 height 44
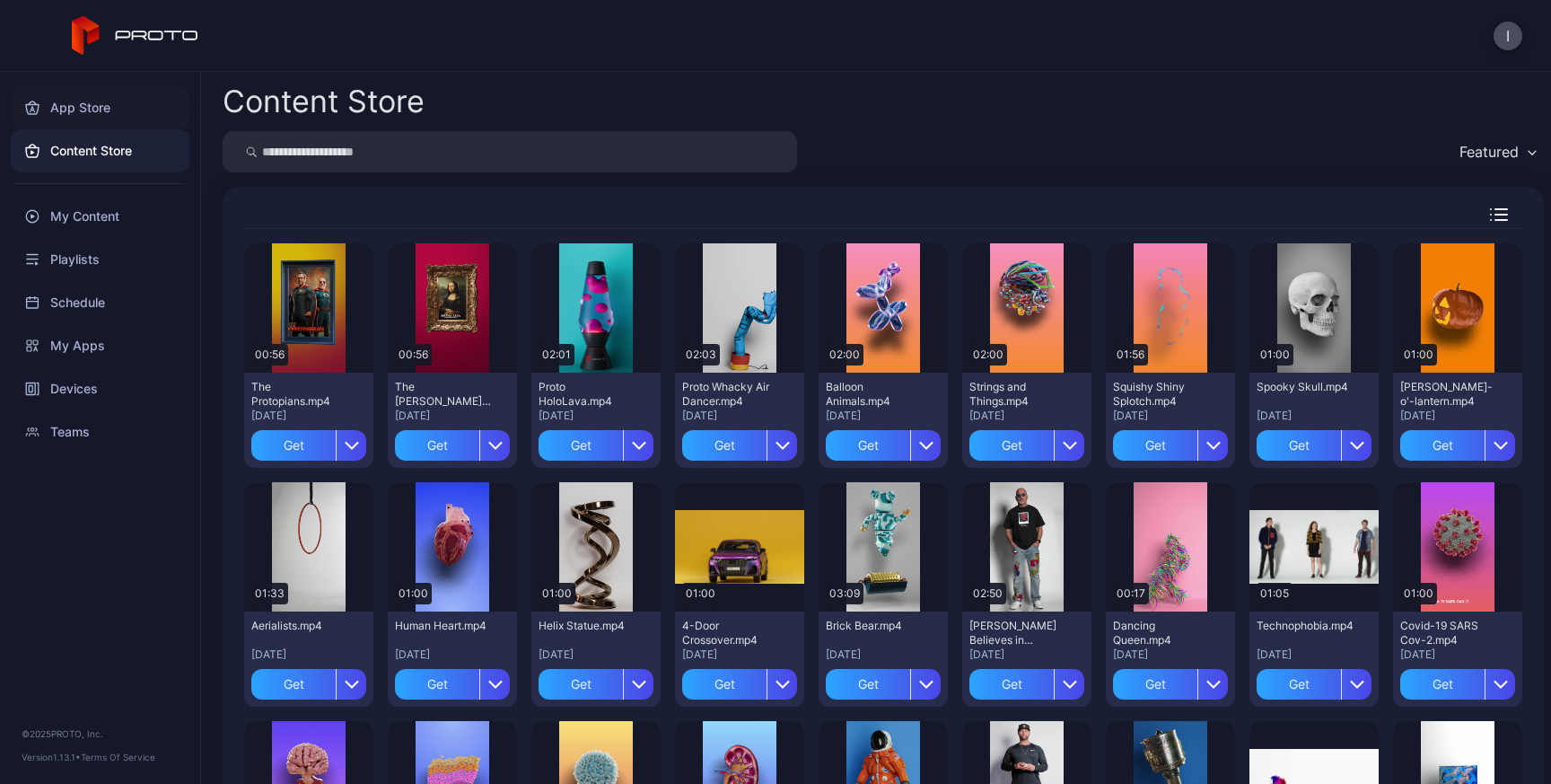
click at [74, 105] on div "App Store" at bounding box center [99, 108] width 179 height 44
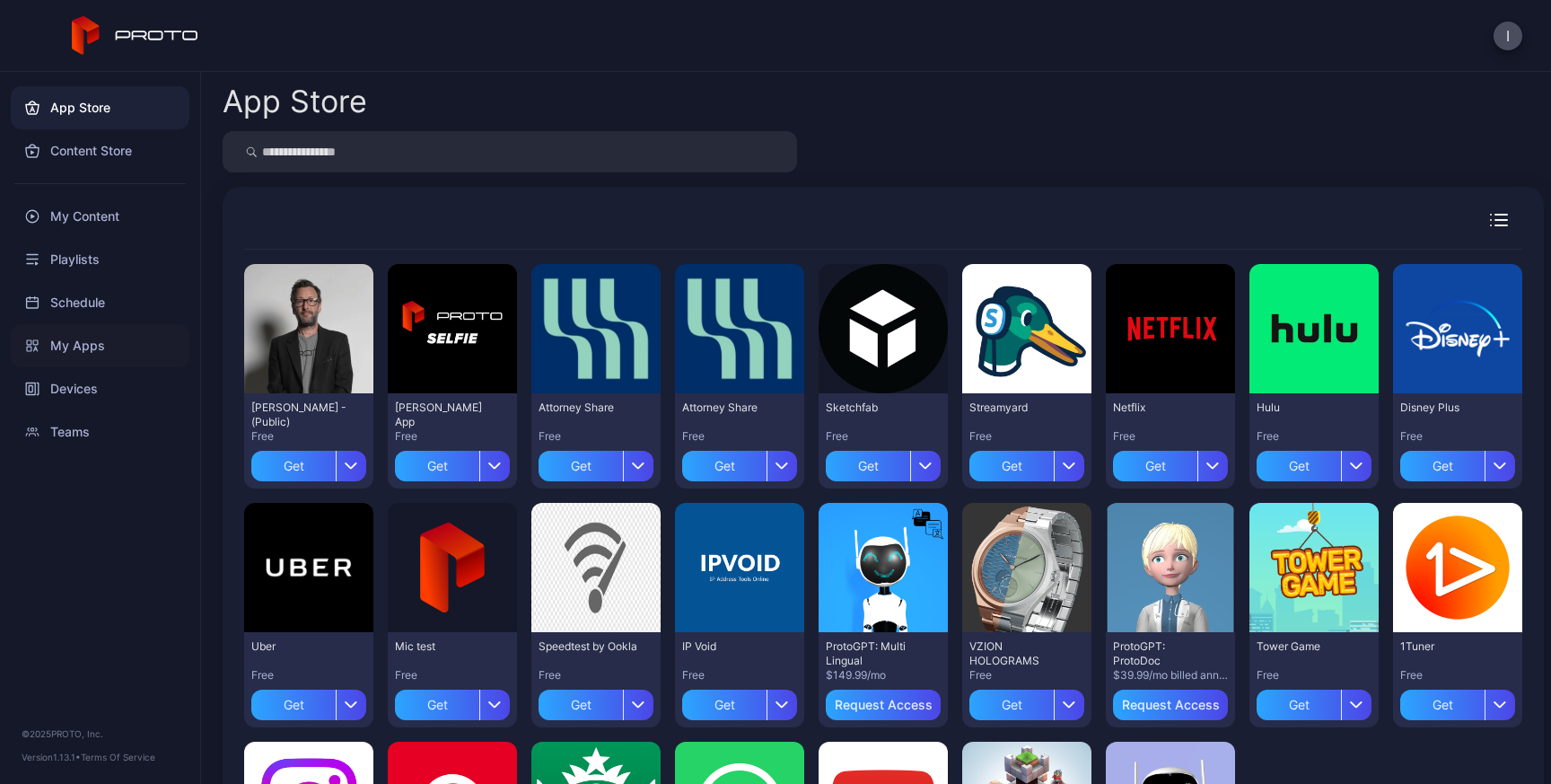
click at [66, 339] on div "My Apps" at bounding box center [99, 346] width 179 height 44
